Goal: Information Seeking & Learning: Check status

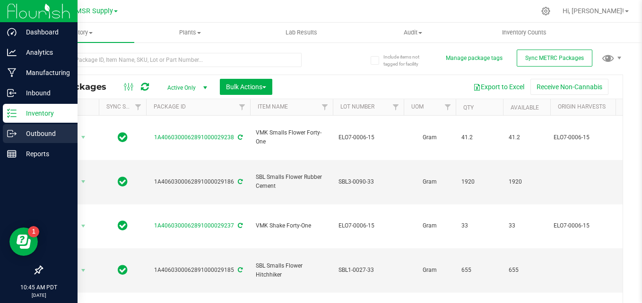
click at [17, 129] on p "Outbound" at bounding box center [45, 133] width 57 height 11
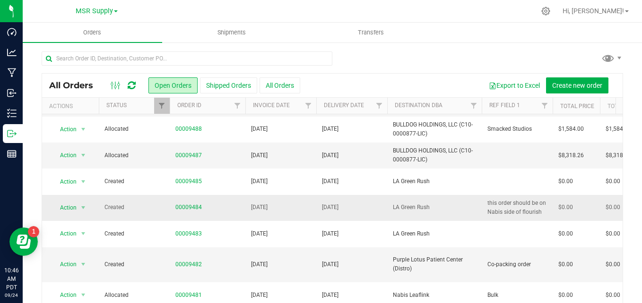
scroll to position [35, 0]
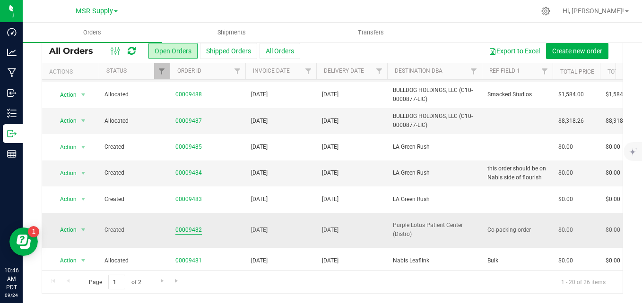
click at [178, 226] on link "00009482" at bounding box center [188, 230] width 26 height 9
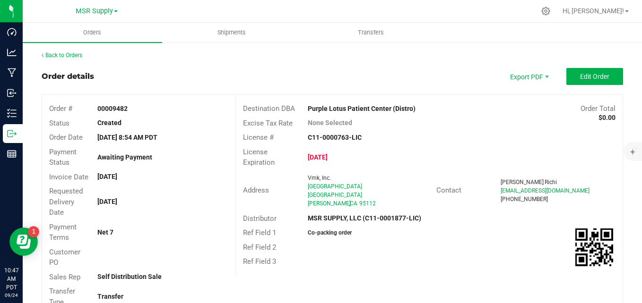
click at [70, 59] on div "Back to Orders" at bounding box center [332, 55] width 581 height 9
click at [74, 53] on link "Back to Orders" at bounding box center [62, 55] width 41 height 7
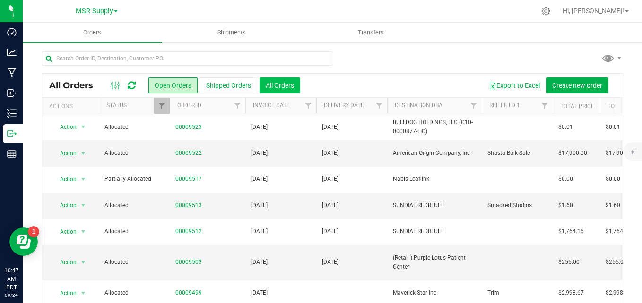
click at [285, 80] on button "All Orders" at bounding box center [279, 86] width 41 height 16
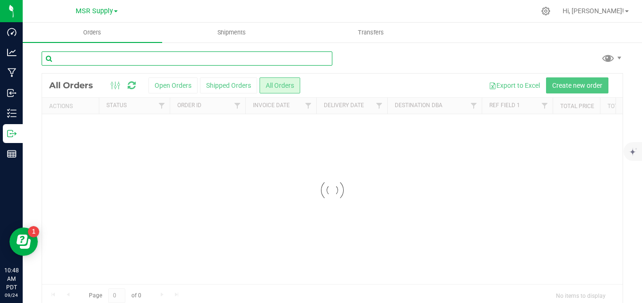
click at [230, 58] on input "text" at bounding box center [187, 59] width 291 height 14
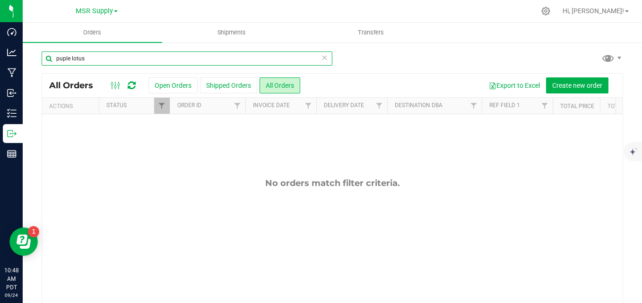
drag, startPoint x: 63, startPoint y: 58, endPoint x: 68, endPoint y: 58, distance: 5.2
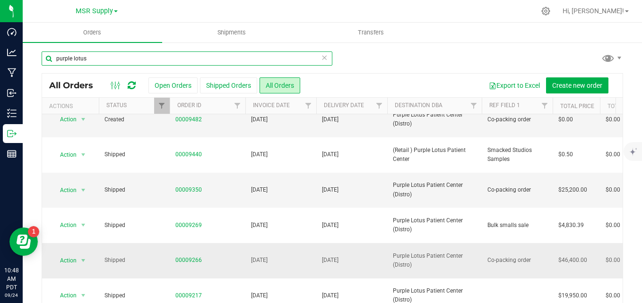
scroll to position [95, 0]
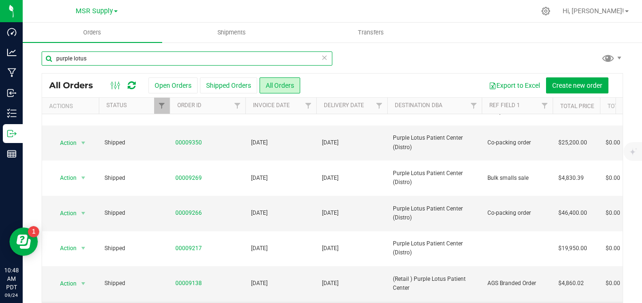
type input "purple lotus"
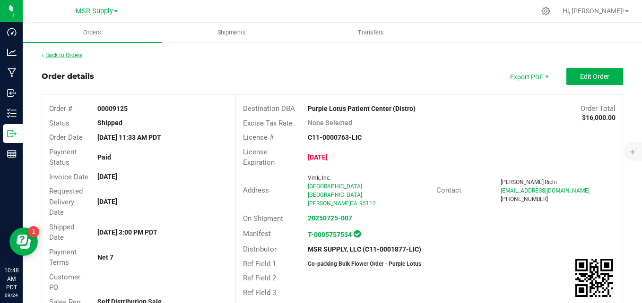
click at [70, 54] on link "Back to Orders" at bounding box center [62, 55] width 41 height 7
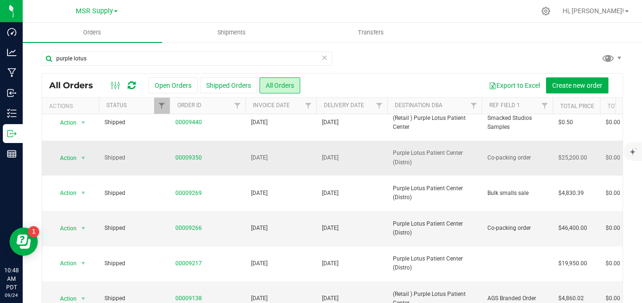
scroll to position [95, 0]
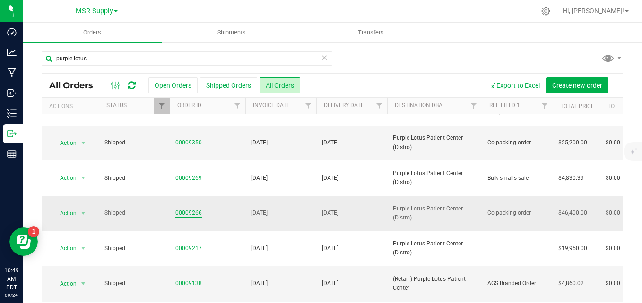
click at [197, 209] on link "00009266" at bounding box center [188, 213] width 26 height 9
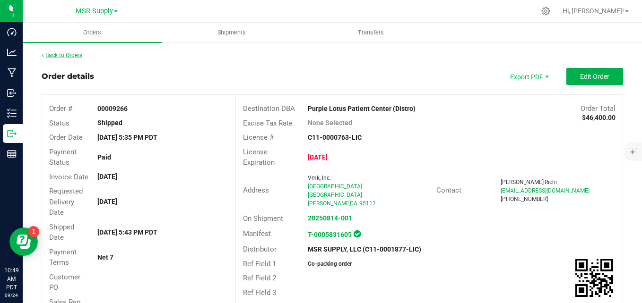
click at [65, 54] on link "Back to Orders" at bounding box center [62, 55] width 41 height 7
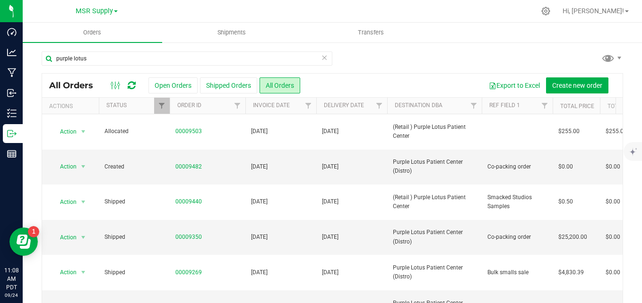
click at [321, 61] on icon at bounding box center [324, 57] width 7 height 11
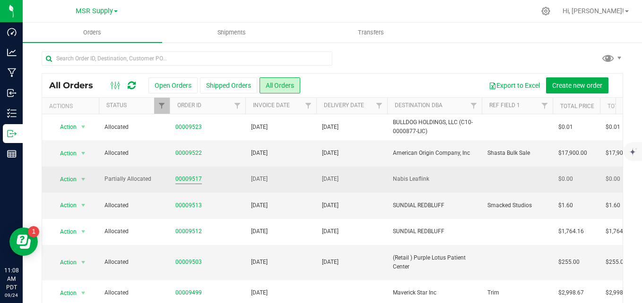
click at [184, 181] on link "00009517" at bounding box center [188, 179] width 26 height 9
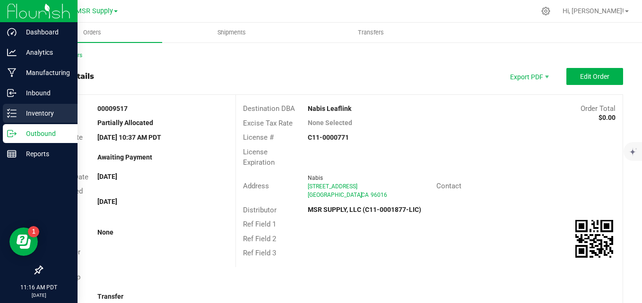
click at [11, 115] on icon at bounding box center [11, 113] width 9 height 9
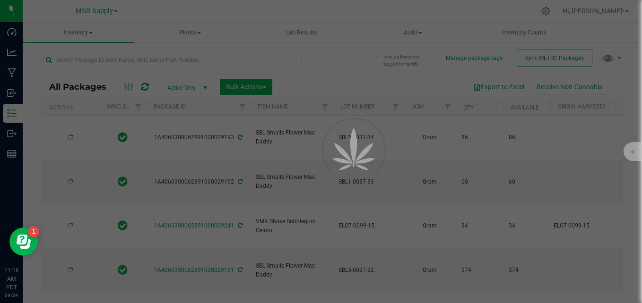
click at [194, 59] on div at bounding box center [321, 151] width 642 height 303
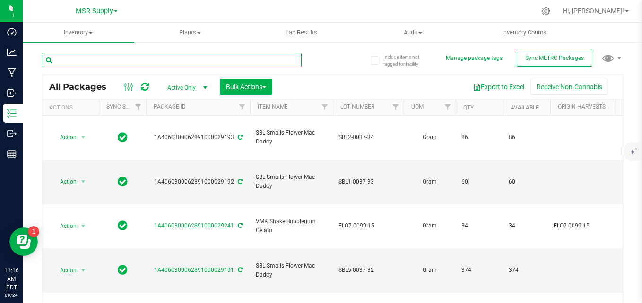
click at [193, 59] on input "text" at bounding box center [172, 60] width 260 height 14
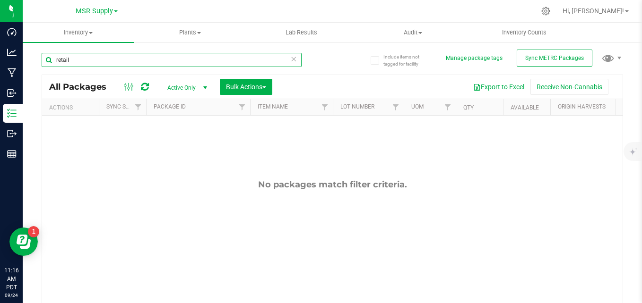
type input "retail"
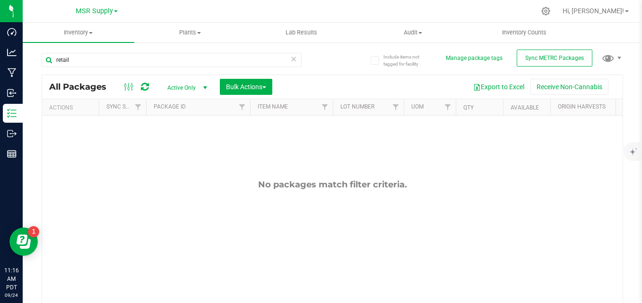
click at [290, 58] on icon at bounding box center [293, 58] width 7 height 11
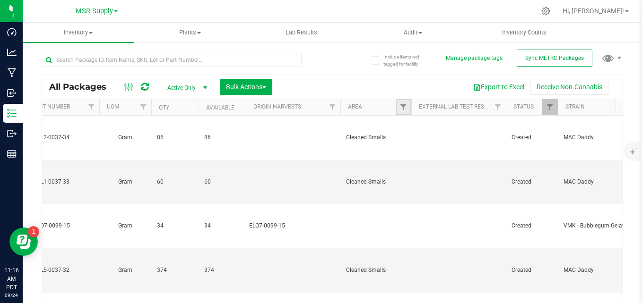
click at [402, 112] on link "Filter" at bounding box center [404, 107] width 16 height 16
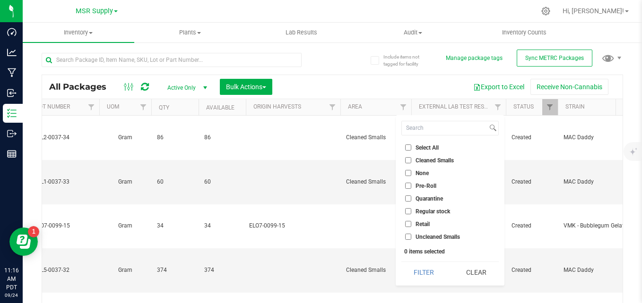
click at [406, 222] on input "Retail" at bounding box center [408, 224] width 6 height 6
checkbox input "true"
click at [423, 267] on button "Filter" at bounding box center [423, 272] width 45 height 21
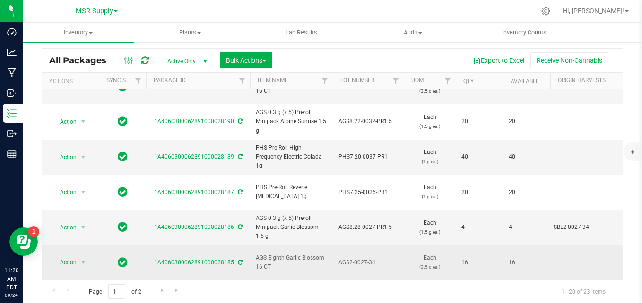
scroll to position [385, 0]
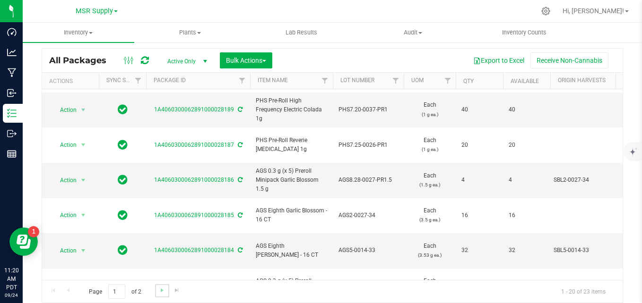
click at [157, 290] on link "Go to the next page" at bounding box center [162, 291] width 14 height 13
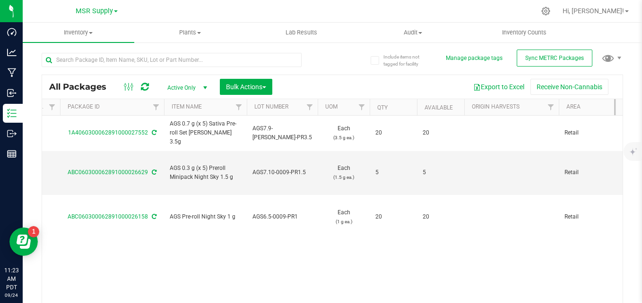
scroll to position [0, 140]
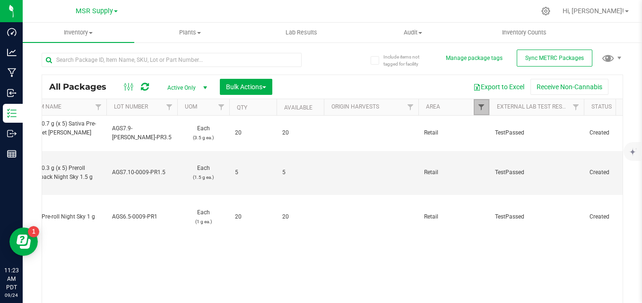
click at [480, 105] on span "Filter" at bounding box center [481, 108] width 8 height 8
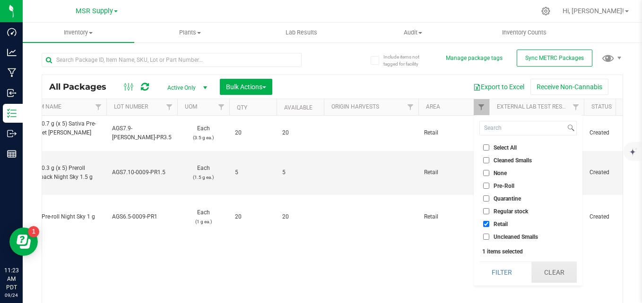
click at [532, 272] on button "Clear" at bounding box center [553, 272] width 45 height 21
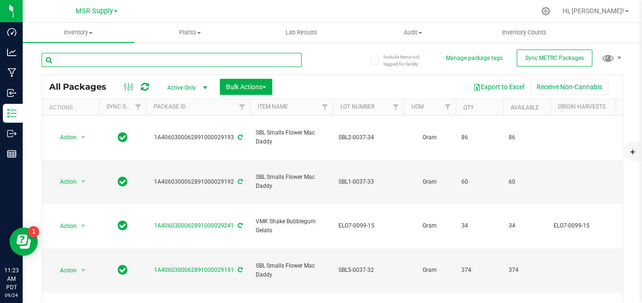
click at [122, 60] on input "text" at bounding box center [172, 60] width 260 height 14
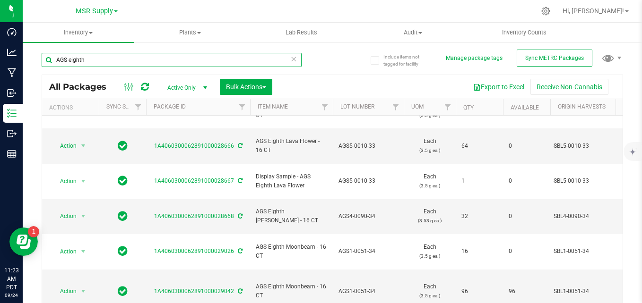
scroll to position [26, 0]
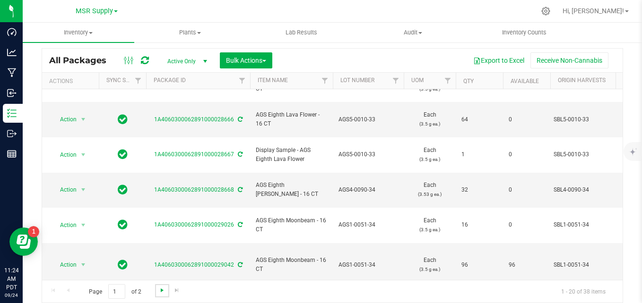
click at [160, 292] on span "Go to the next page" at bounding box center [162, 291] width 8 height 8
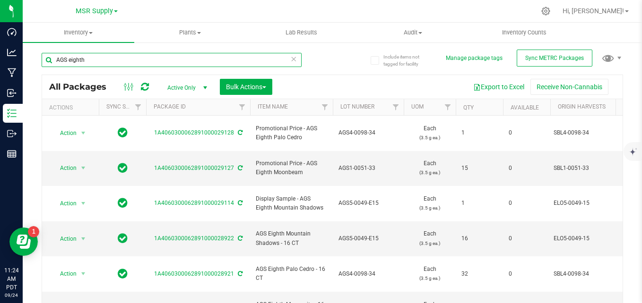
click at [141, 59] on input "AGS eighth" at bounding box center [172, 60] width 260 height 14
type input "A"
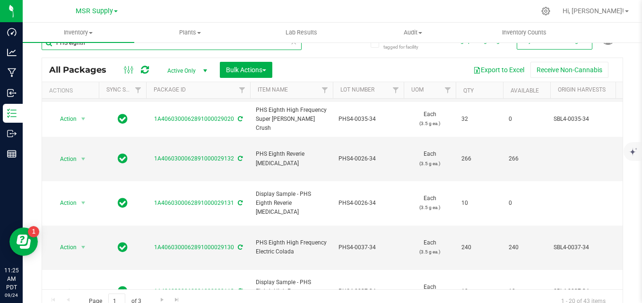
scroll to position [26, 0]
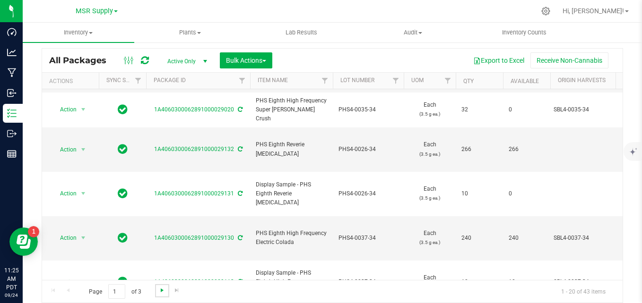
click at [162, 289] on span "Go to the next page" at bounding box center [162, 291] width 8 height 8
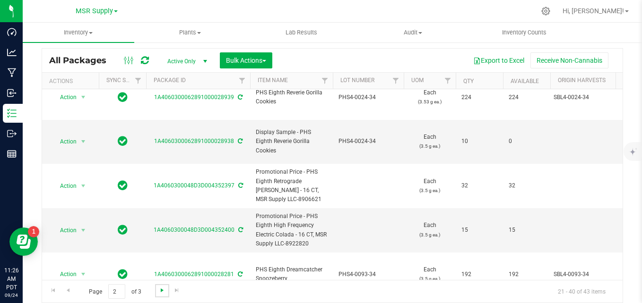
click at [160, 290] on span "Go to the next page" at bounding box center [162, 291] width 8 height 8
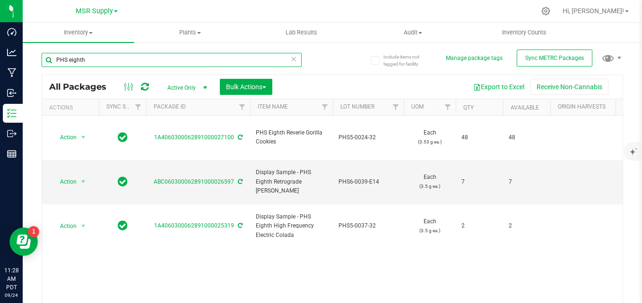
click at [143, 59] on input "PHS eighth" at bounding box center [172, 60] width 260 height 14
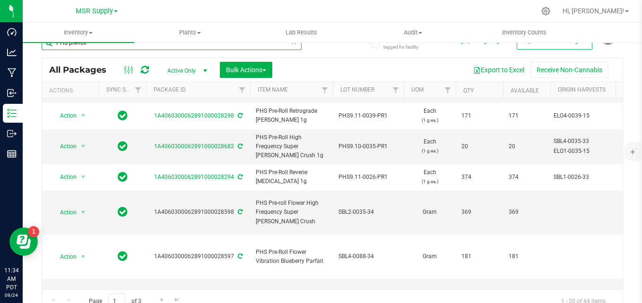
scroll to position [26, 0]
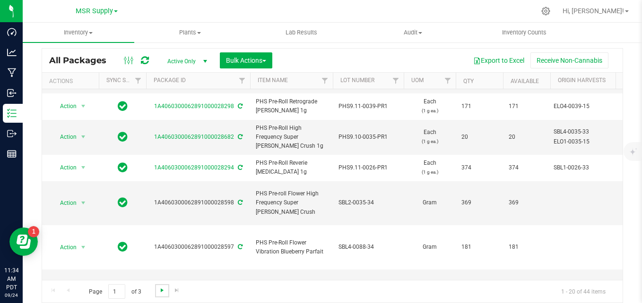
click at [159, 292] on span "Go to the next page" at bounding box center [162, 291] width 8 height 8
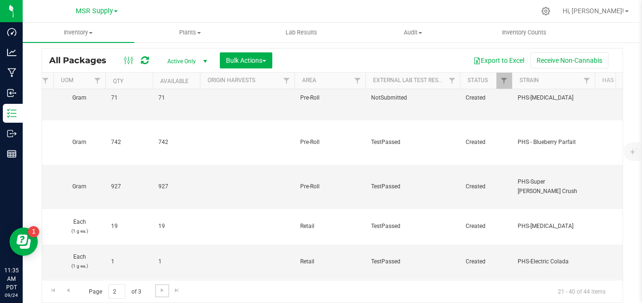
scroll to position [0, 148]
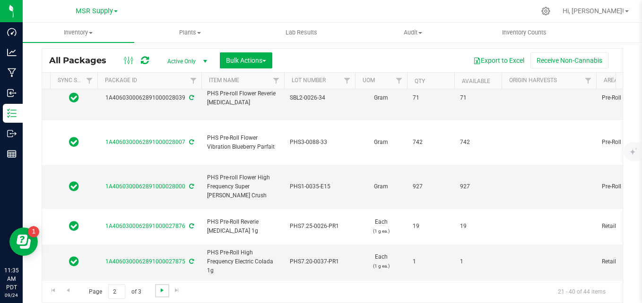
click at [160, 290] on span "Go to the next page" at bounding box center [162, 291] width 8 height 8
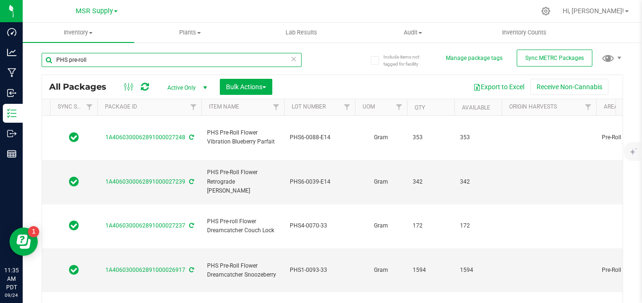
click at [109, 61] on input "PHS pre-roll" at bounding box center [172, 60] width 260 height 14
click at [64, 60] on input "PHS pre-roll" at bounding box center [172, 60] width 260 height 14
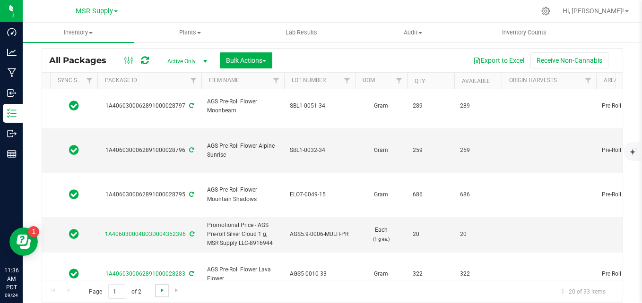
click at [161, 294] on span "Go to the next page" at bounding box center [162, 291] width 8 height 8
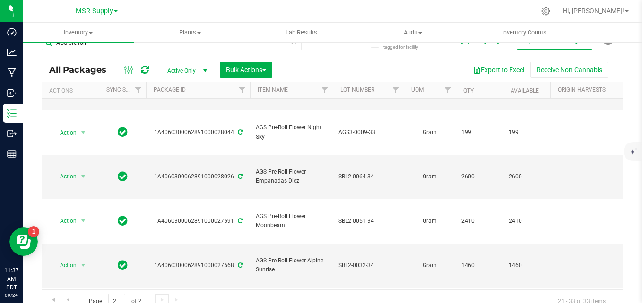
scroll to position [26, 0]
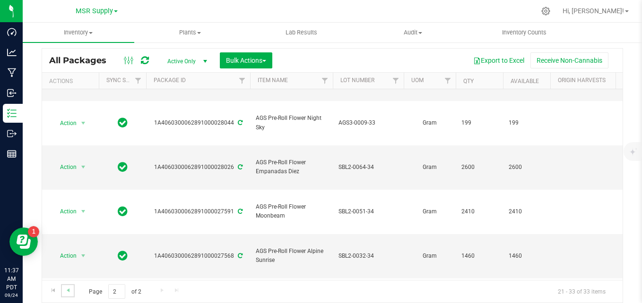
click at [67, 295] on link "Go to the previous page" at bounding box center [68, 291] width 14 height 13
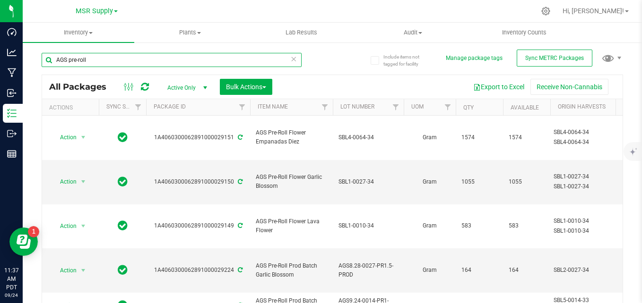
click at [147, 56] on input "AGS pre-roll" at bounding box center [172, 60] width 260 height 14
type input "A"
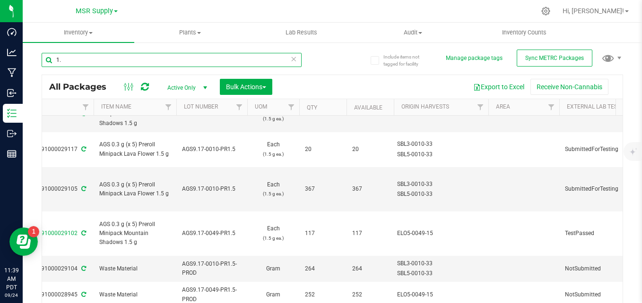
type input "1"
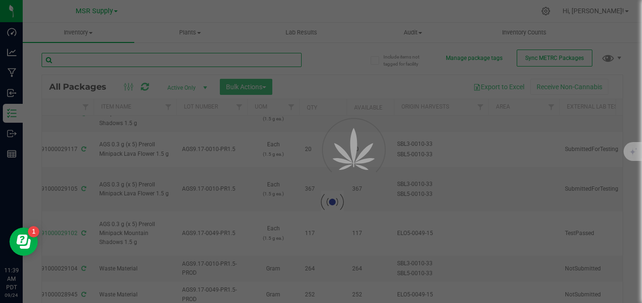
type input "3"
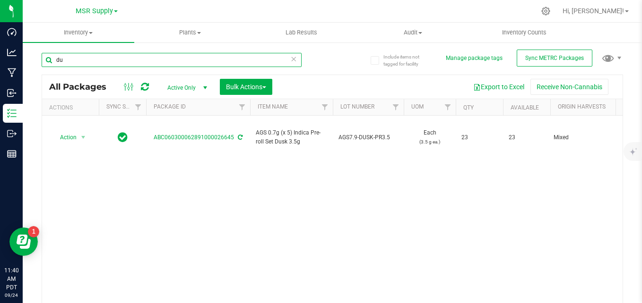
type input "d"
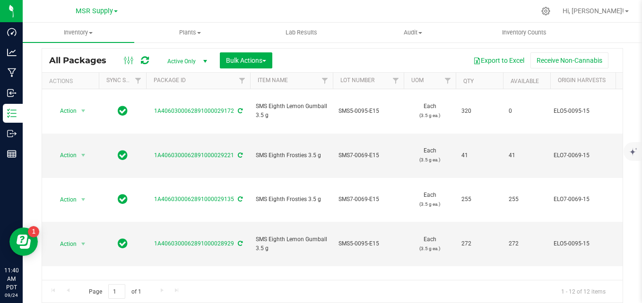
type input "sms eighth"
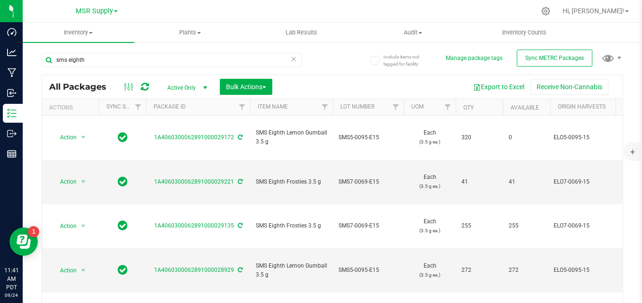
click at [325, 64] on div "sms eighth" at bounding box center [187, 59] width 291 height 30
